Goal: Information Seeking & Learning: Get advice/opinions

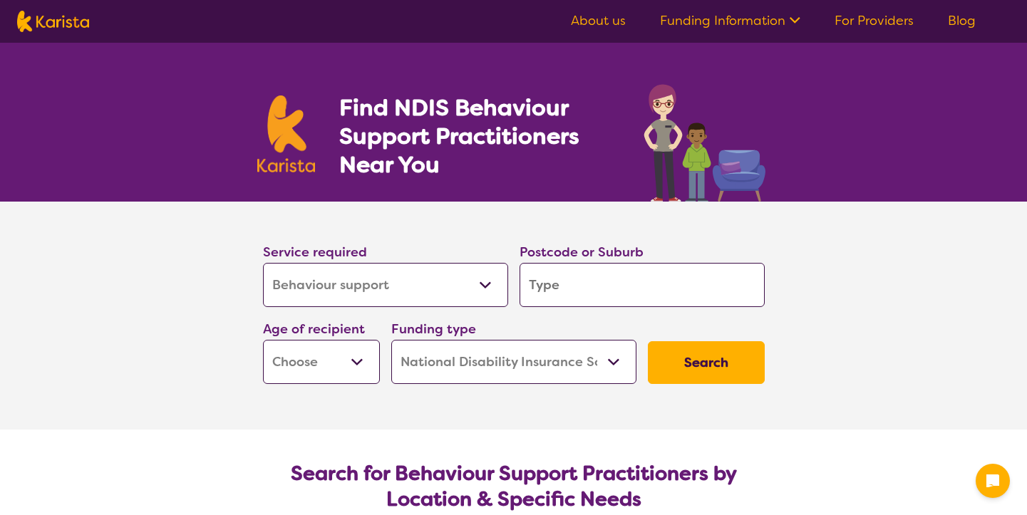
select select "Behaviour support"
select select "NDIS"
select select "Behaviour support"
select select "NDIS"
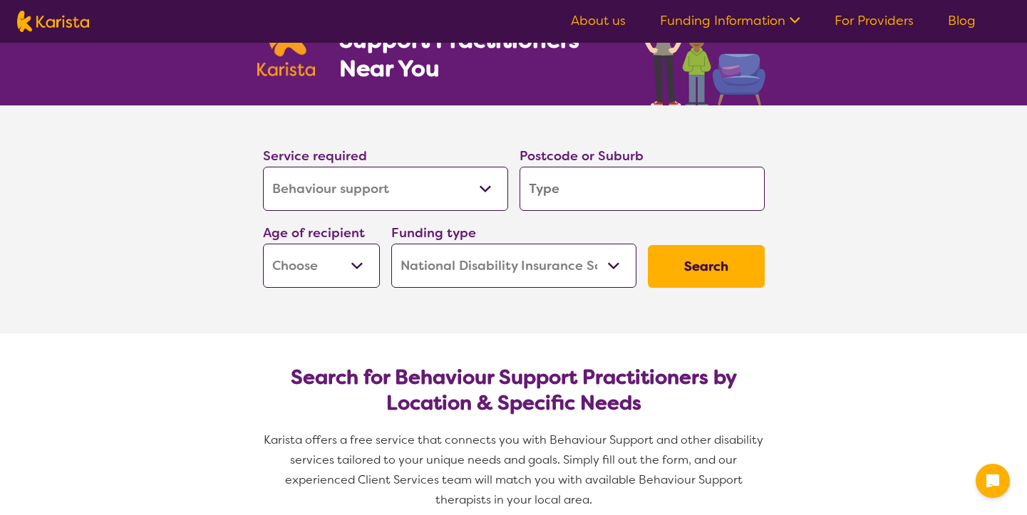
click at [581, 182] on input "search" at bounding box center [641, 189] width 245 height 44
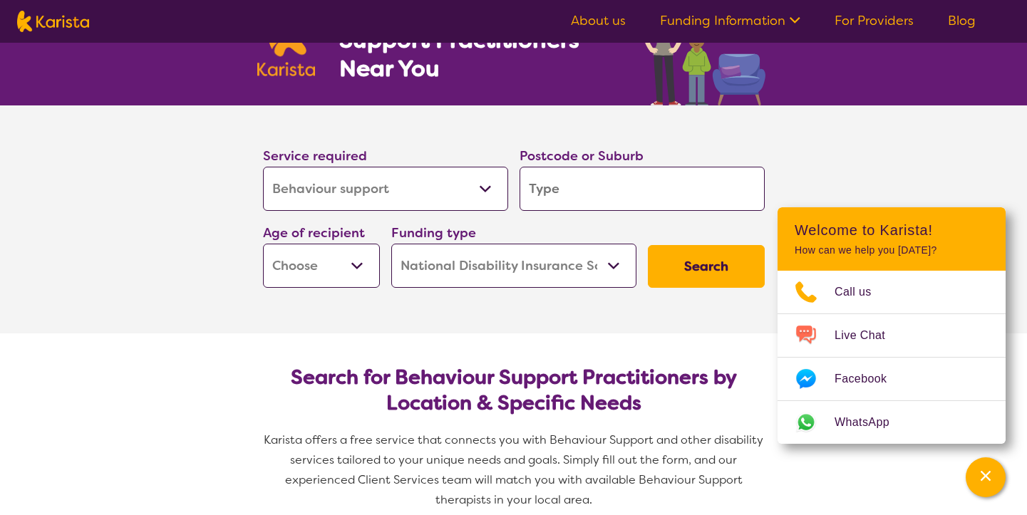
type input "2"
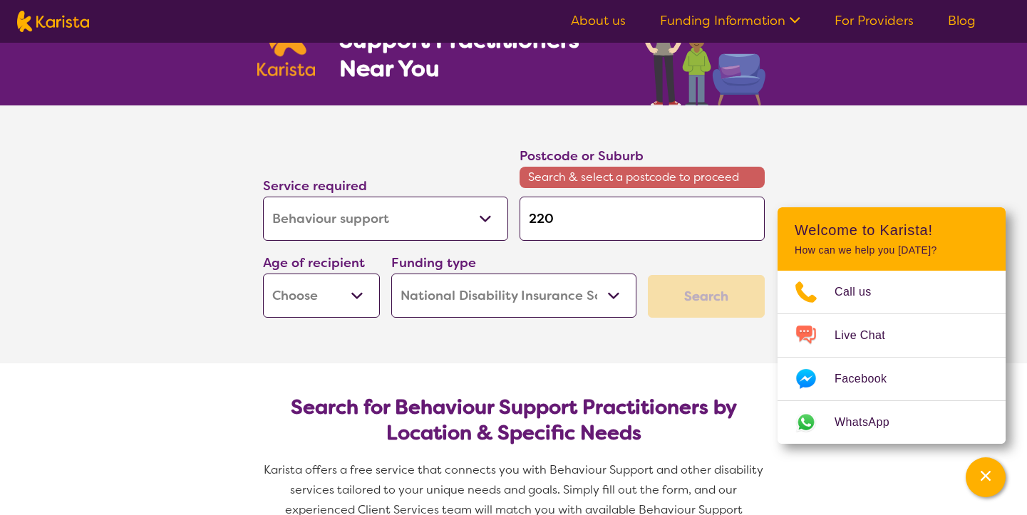
type input "2203"
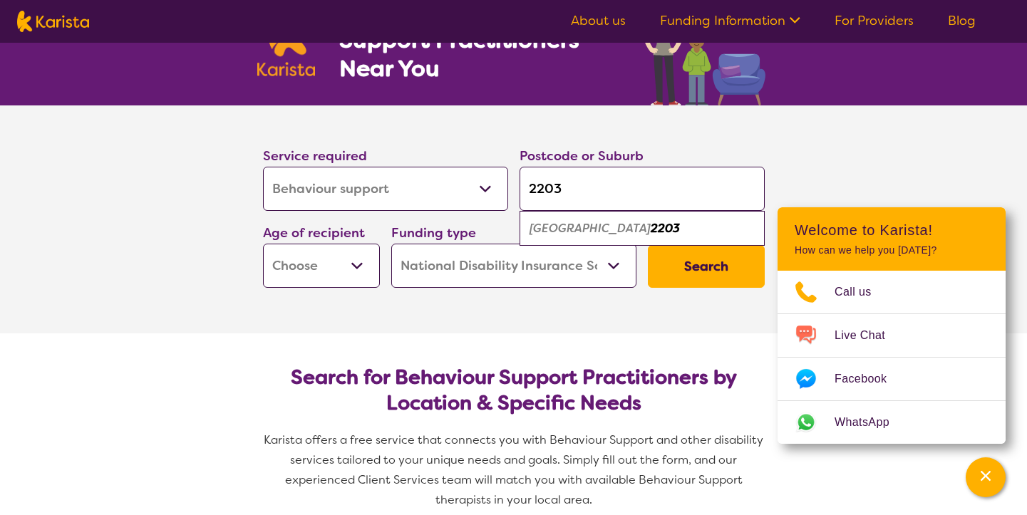
type input "2203"
click at [359, 266] on select "Early Childhood - 0 to 9 Child - 10 to 11 Adolescent - 12 to 17 Adult - 18 to 6…" at bounding box center [321, 266] width 117 height 44
select select "AS"
click at [612, 262] on select "Home Care Package (HCP) National Disability Insurance Scheme (NDIS) I don't know" at bounding box center [513, 266] width 245 height 44
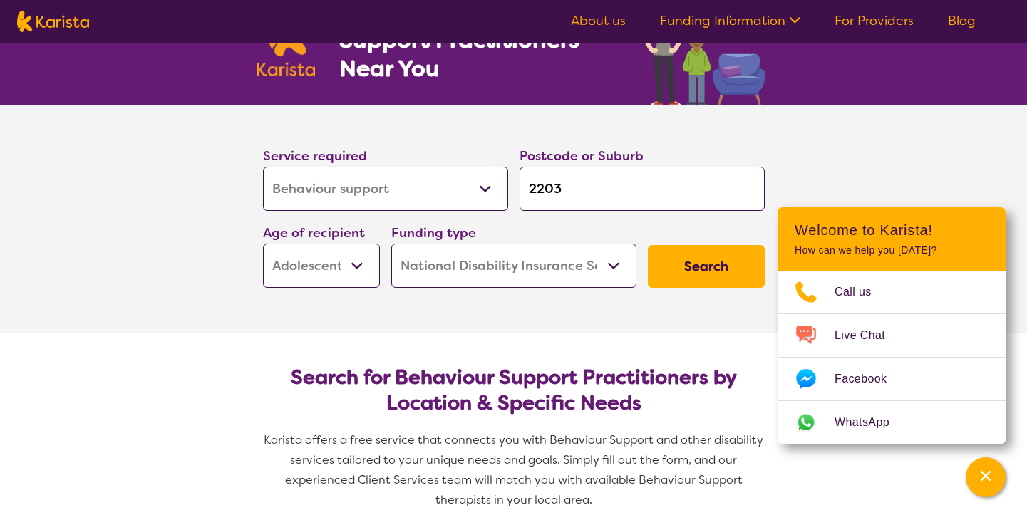
click at [700, 270] on button "Search" at bounding box center [706, 266] width 117 height 43
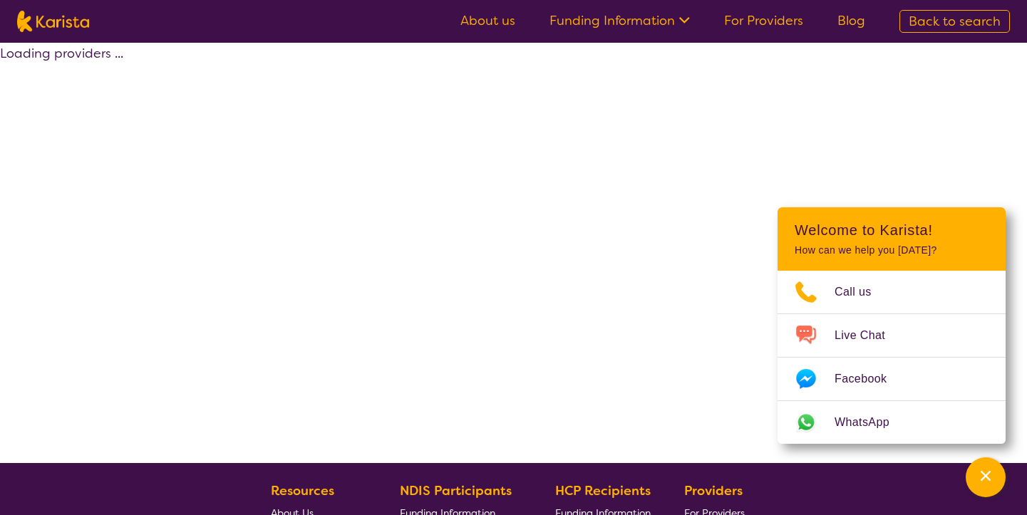
select select "by_score"
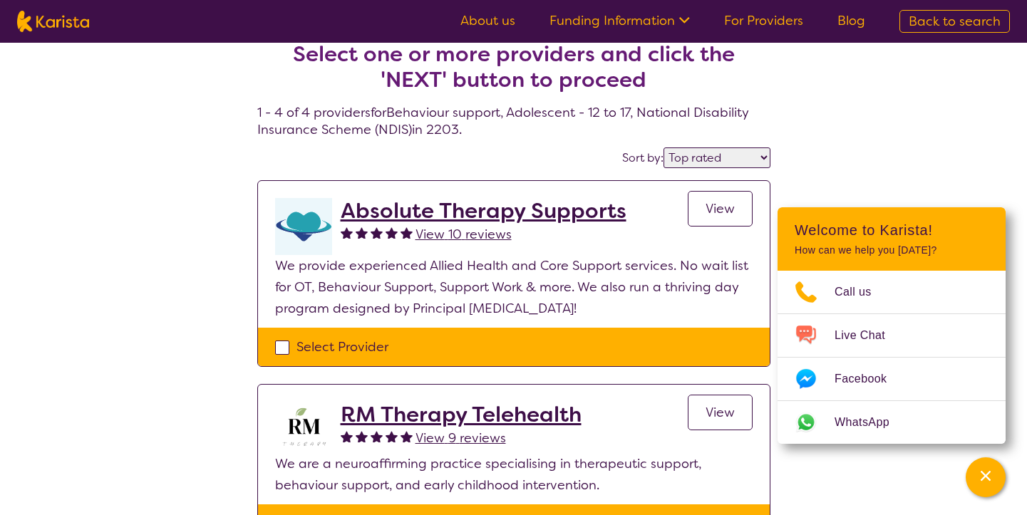
scroll to position [11, 0]
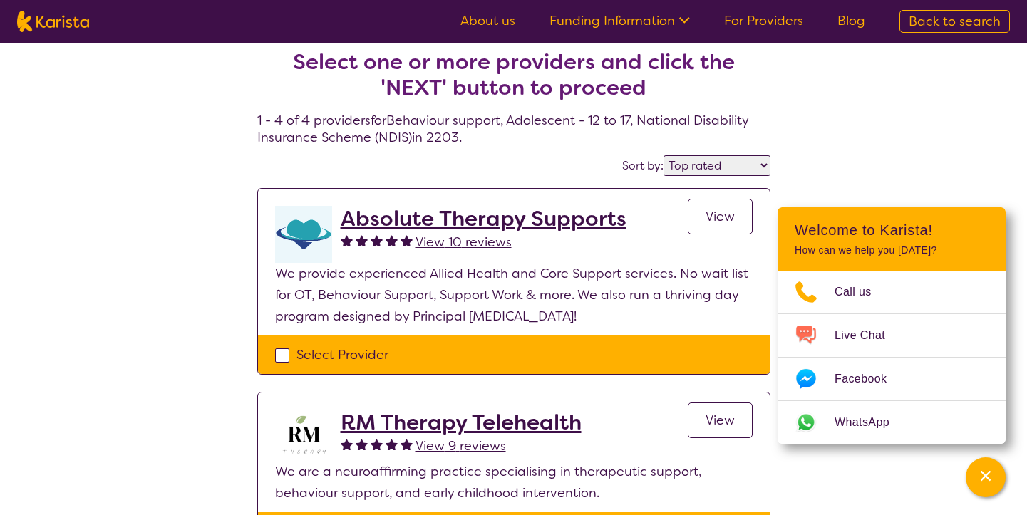
click at [740, 161] on select "Highly reviewed Top rated" at bounding box center [716, 165] width 107 height 21
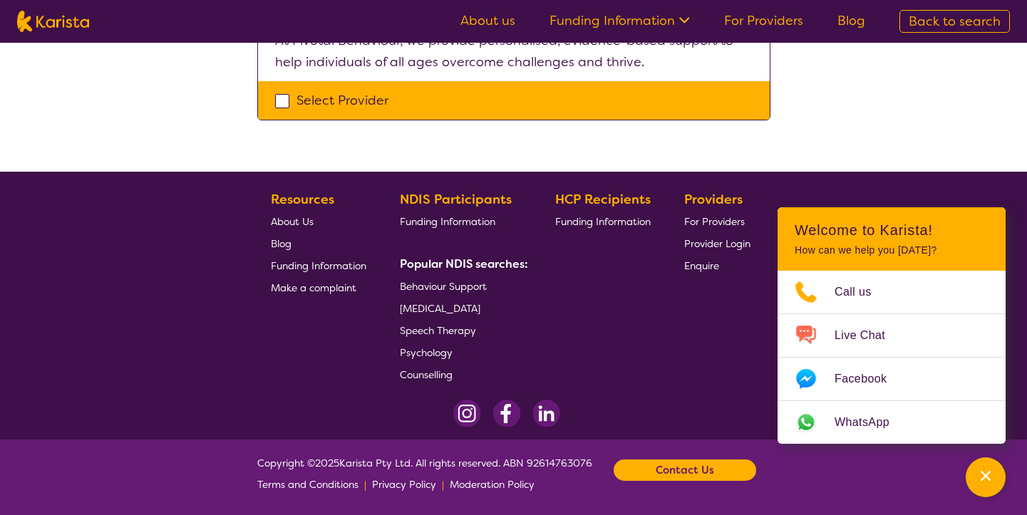
scroll to position [0, 0]
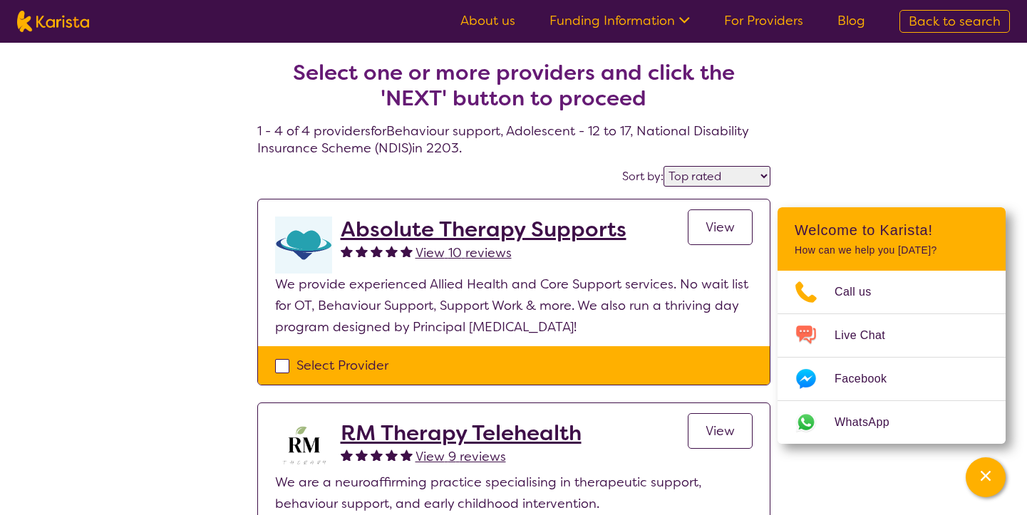
select select "Behaviour support"
select select "AS"
select select "NDIS"
select select "Behaviour support"
select select "AS"
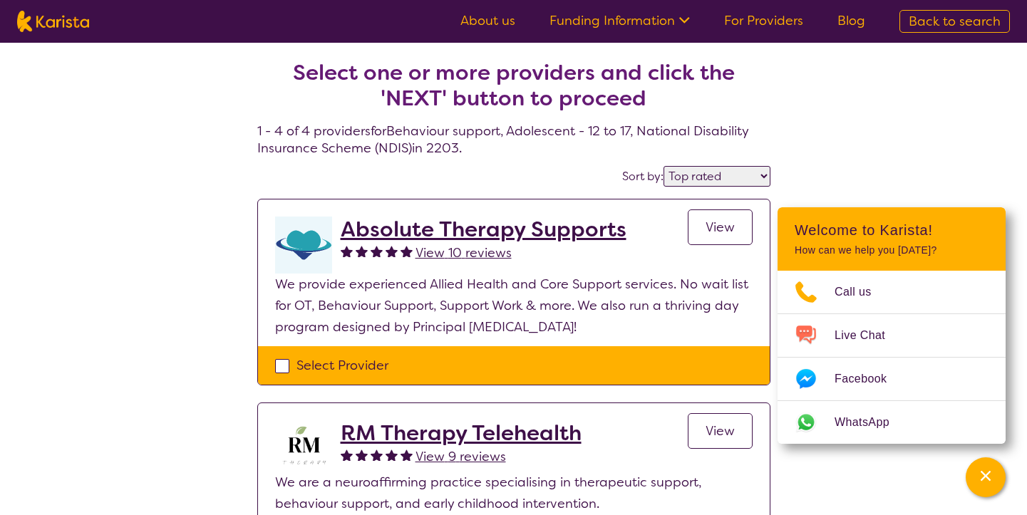
select select "NDIS"
